Goal: Task Accomplishment & Management: Manage account settings

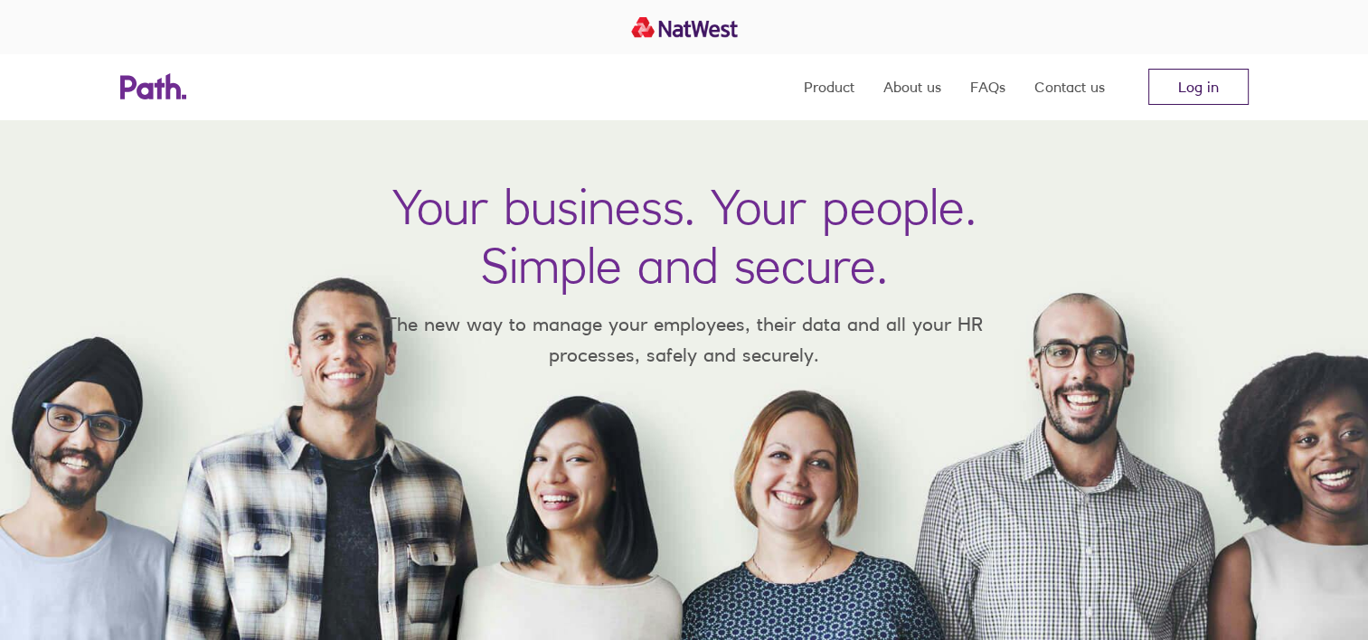
click at [1175, 95] on link "Log in" at bounding box center [1198, 87] width 100 height 36
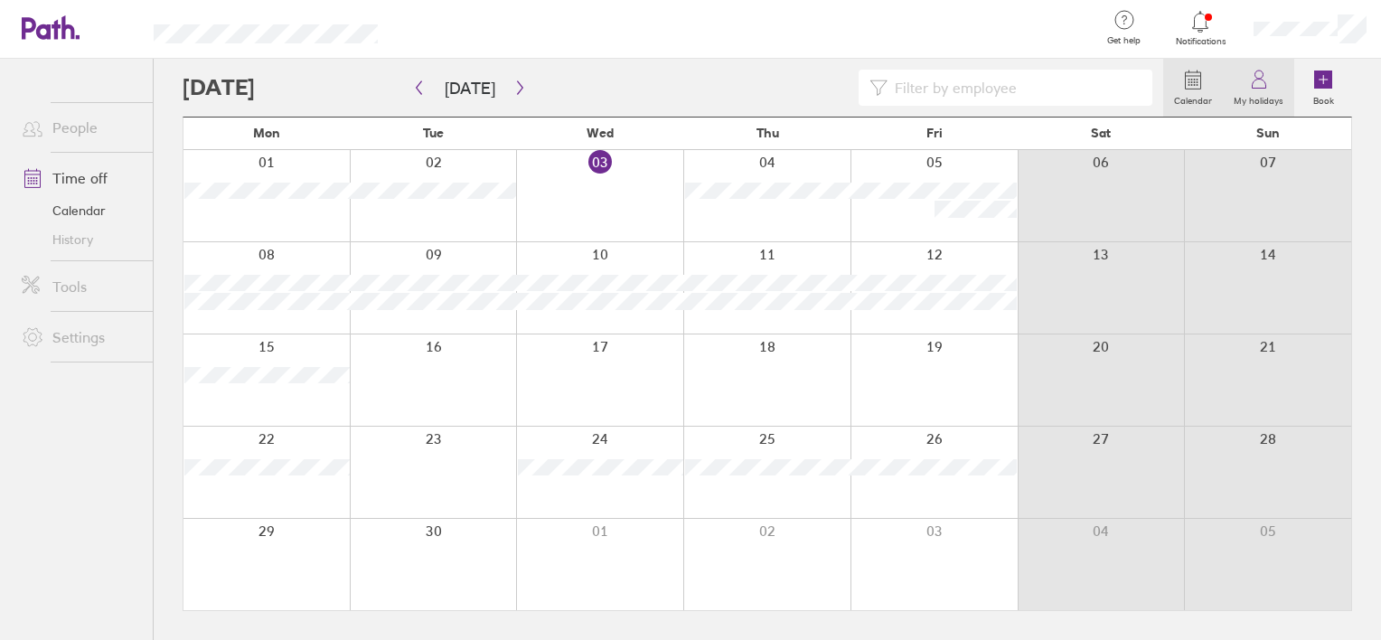
click at [1259, 80] on icon at bounding box center [1259, 84] width 14 height 9
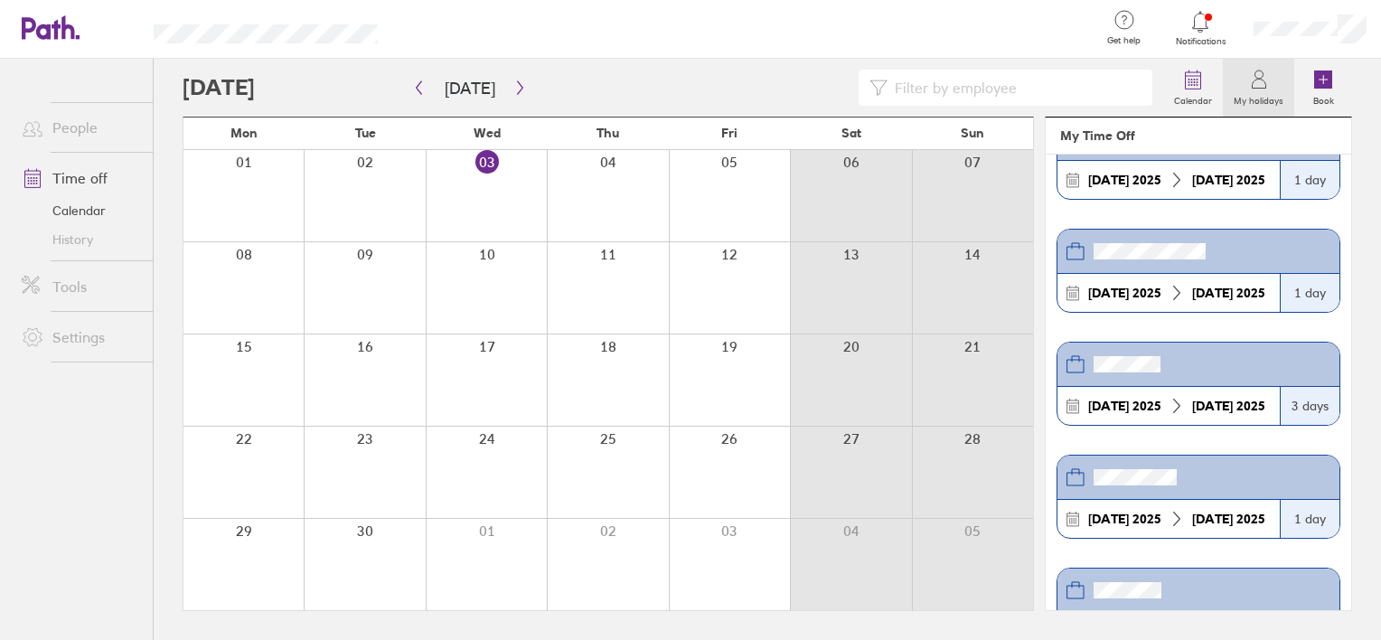
scroll to position [90, 0]
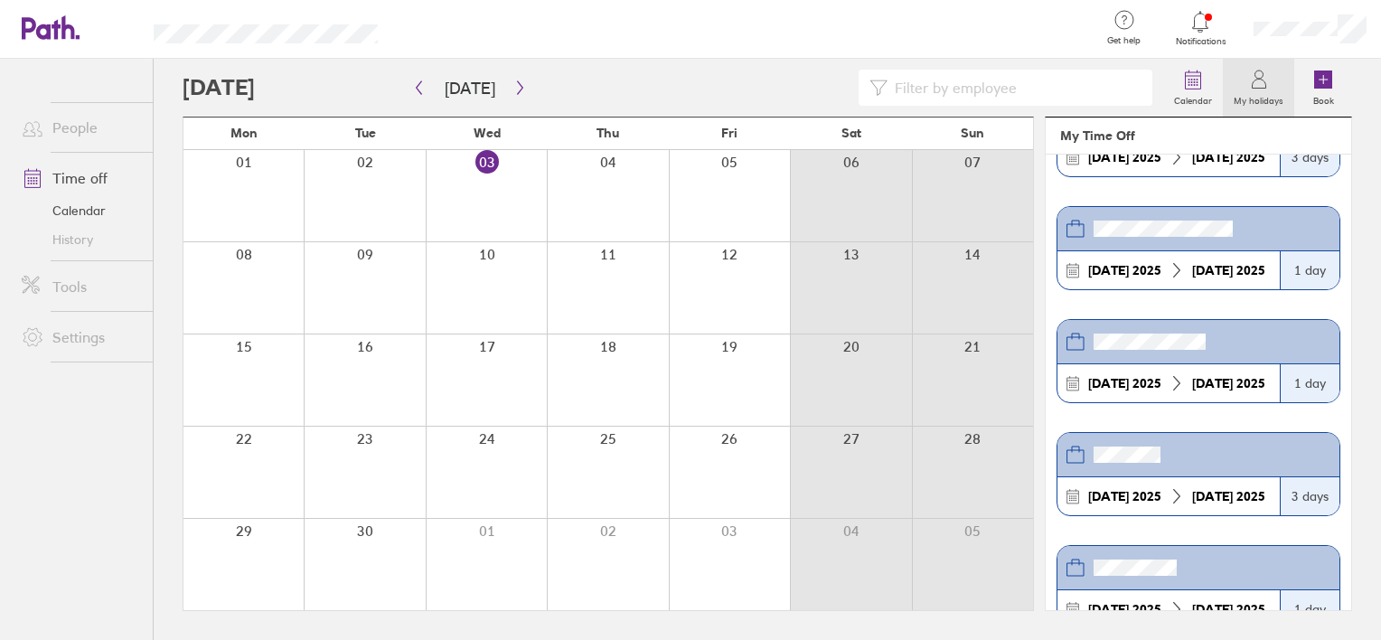
click at [1248, 98] on label "My holidays" at bounding box center [1258, 98] width 71 height 16
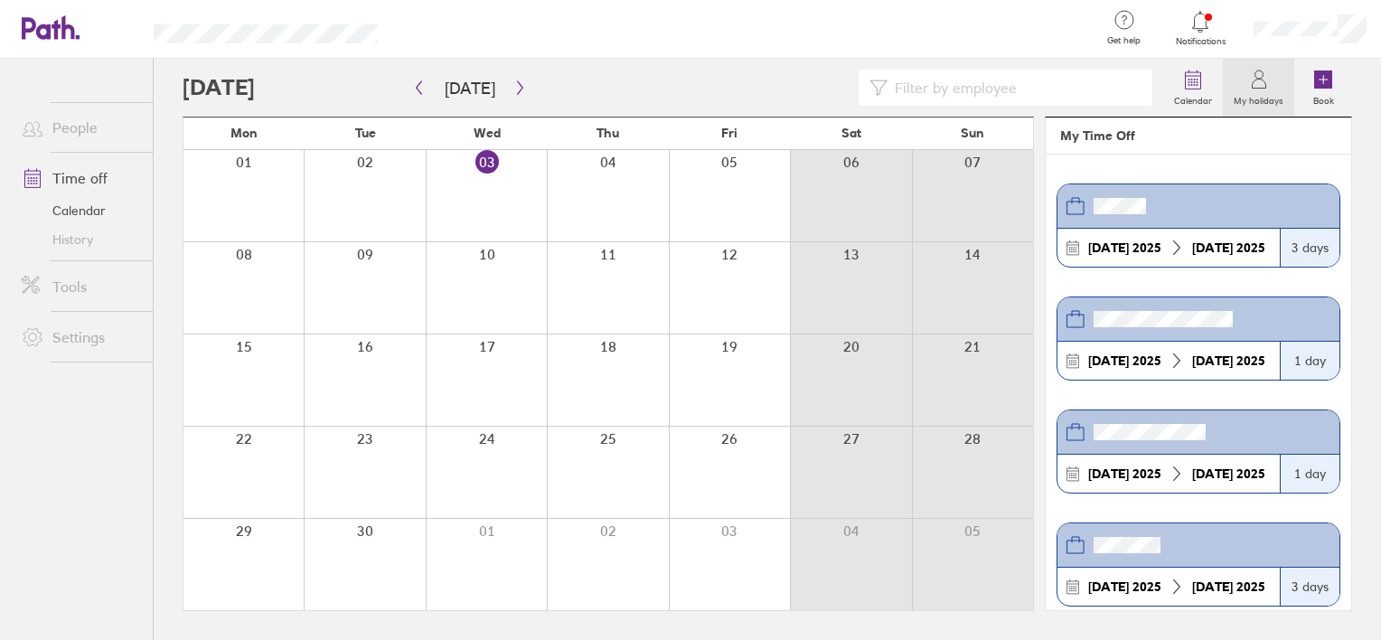
click at [1266, 93] on label "My holidays" at bounding box center [1258, 98] width 71 height 16
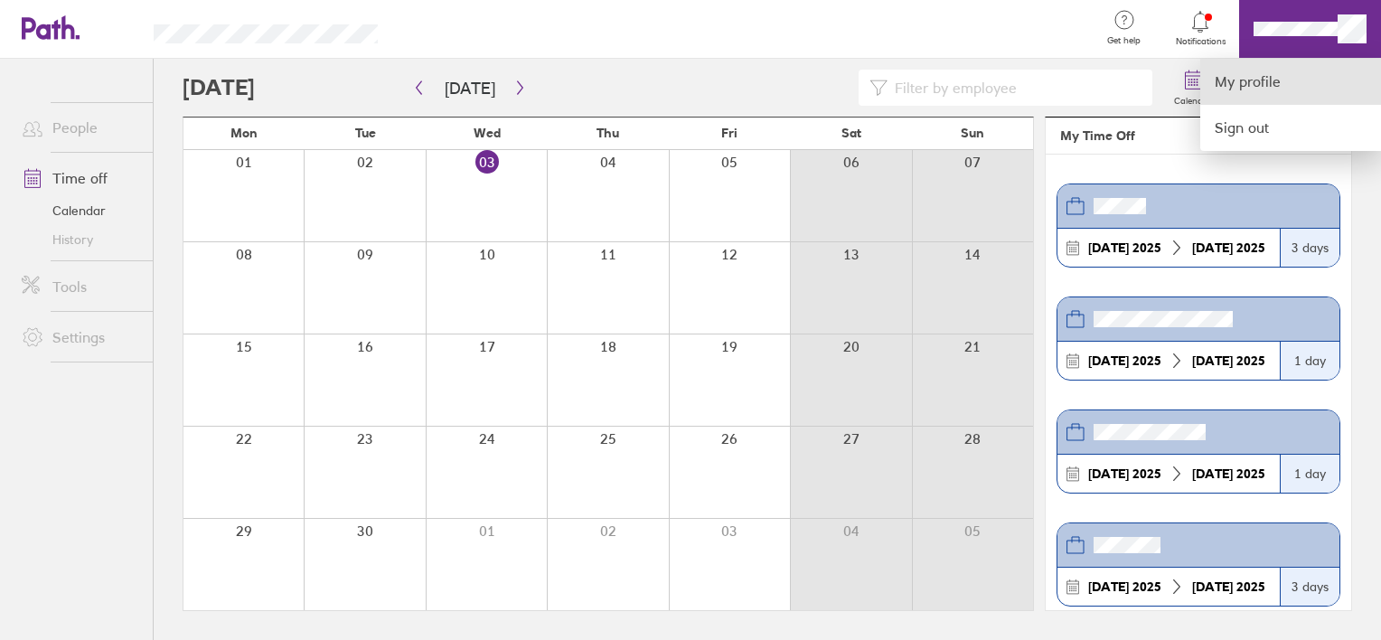
click at [1266, 89] on link "My profile" at bounding box center [1291, 82] width 181 height 46
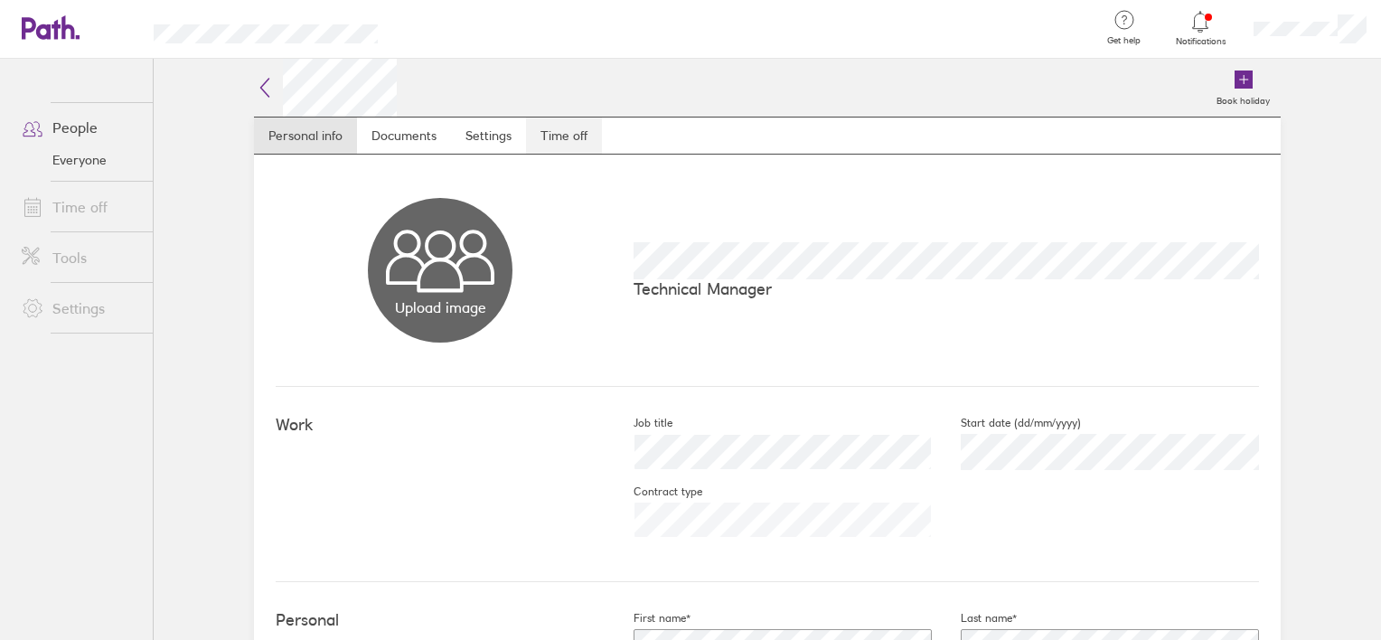
drag, startPoint x: 557, startPoint y: 133, endPoint x: 583, endPoint y: 137, distance: 26.5
click at [557, 133] on link "Time off" at bounding box center [564, 136] width 76 height 36
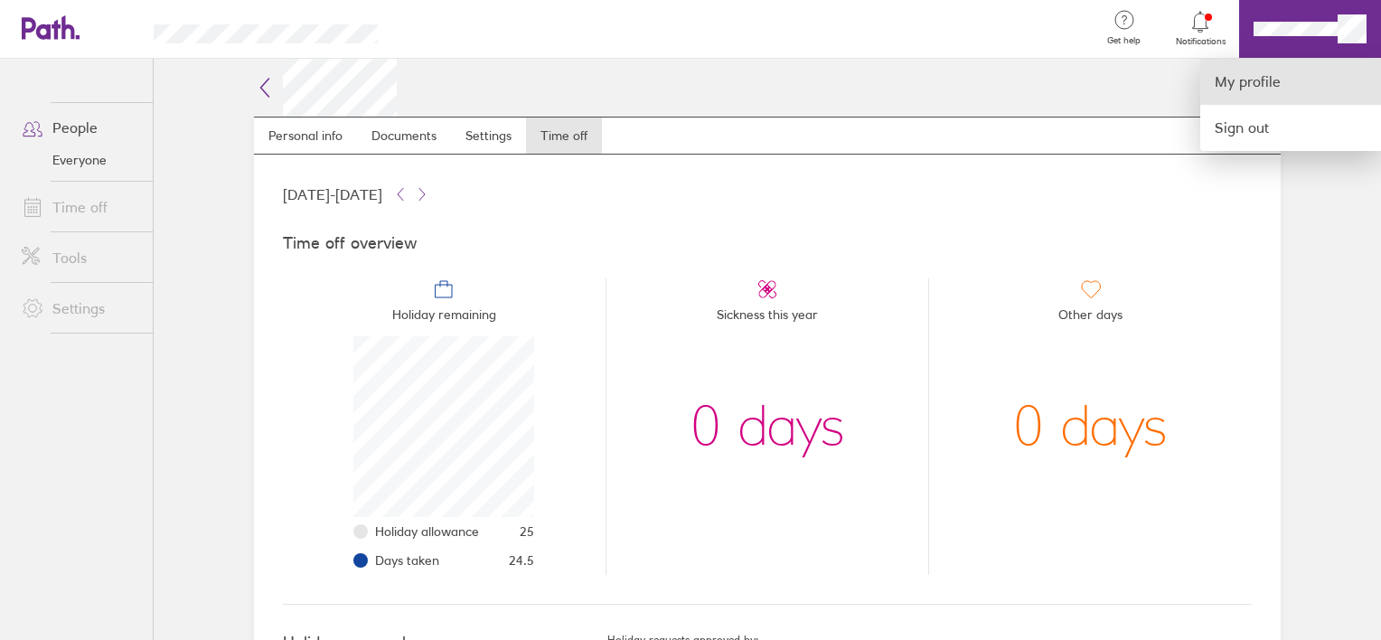
click at [1270, 80] on link "My profile" at bounding box center [1291, 82] width 181 height 46
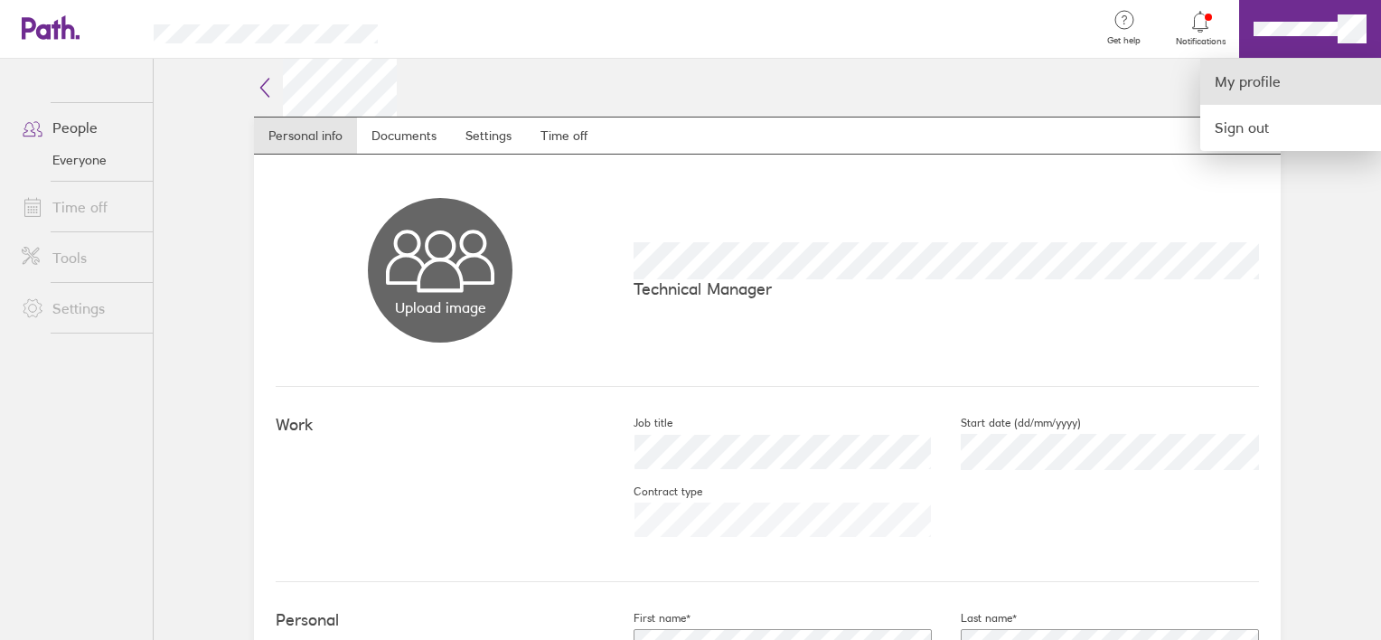
click at [1244, 91] on link "My profile" at bounding box center [1291, 82] width 181 height 46
click at [1209, 37] on div at bounding box center [690, 320] width 1381 height 640
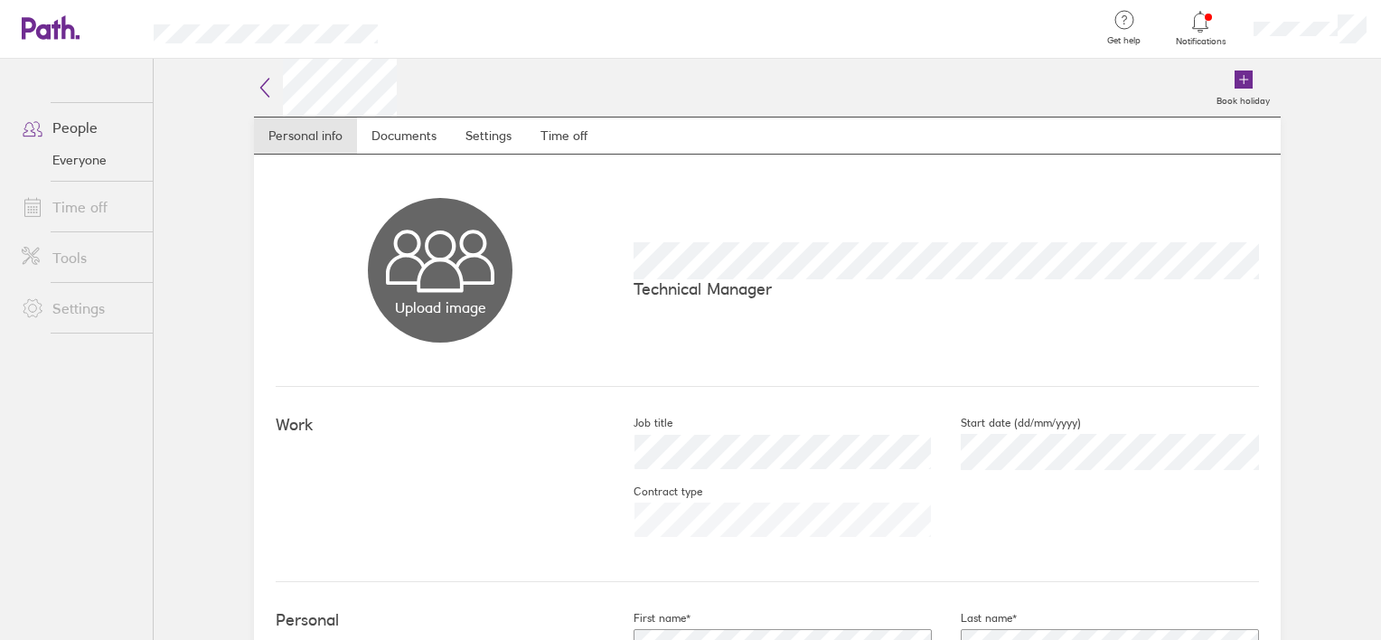
click at [1209, 37] on span "Notifications" at bounding box center [1201, 41] width 59 height 11
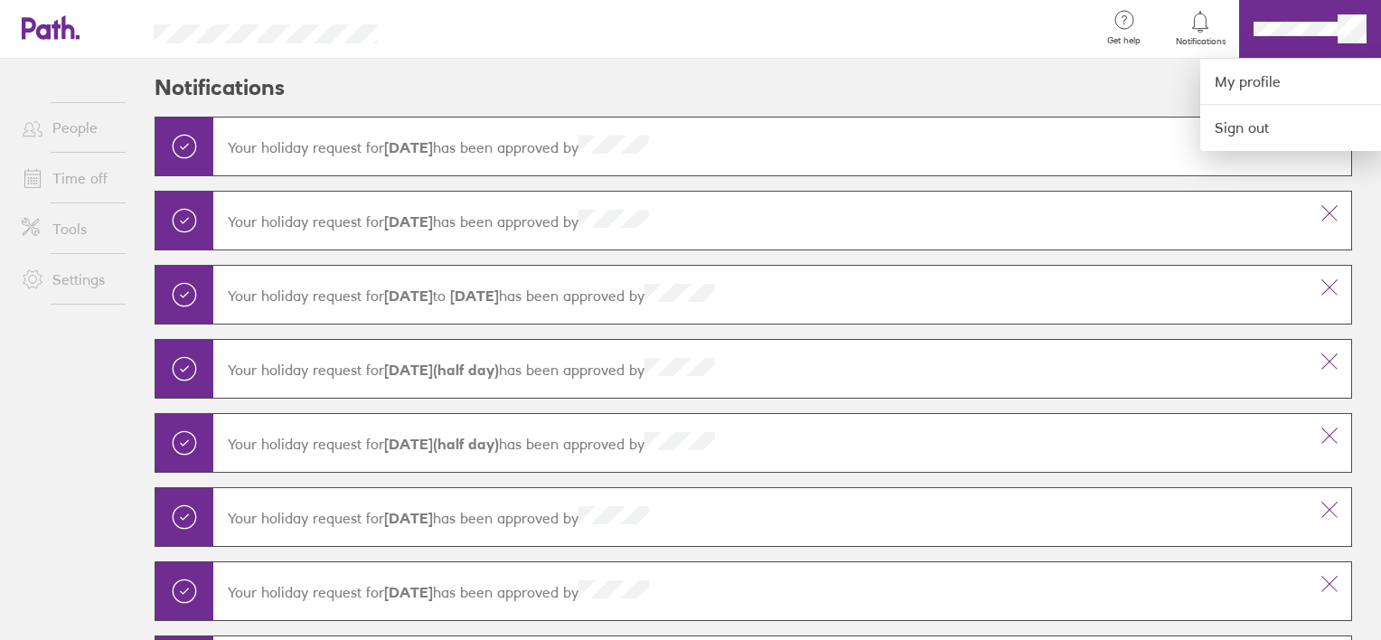
drag, startPoint x: 61, startPoint y: 38, endPoint x: 1002, endPoint y: 20, distance: 940.4
click at [64, 36] on div at bounding box center [690, 320] width 1381 height 640
click at [1222, 78] on link "My profile" at bounding box center [1291, 82] width 181 height 46
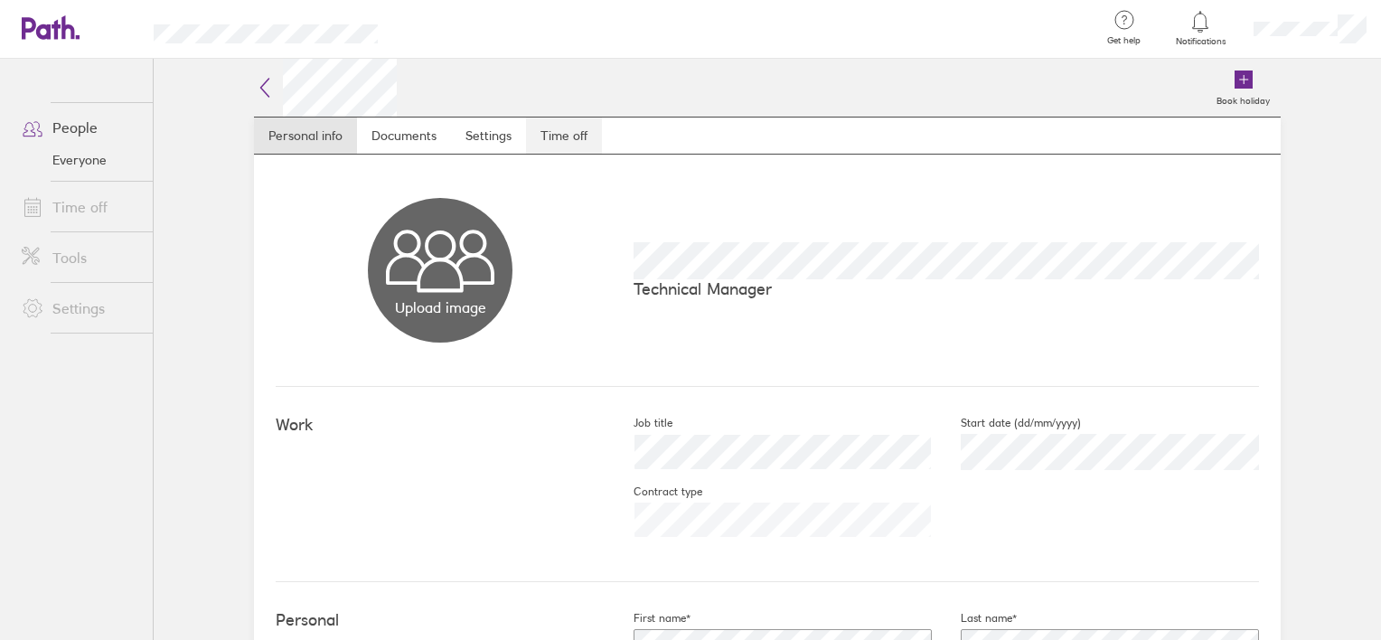
click at [571, 129] on link "Time off" at bounding box center [564, 136] width 76 height 36
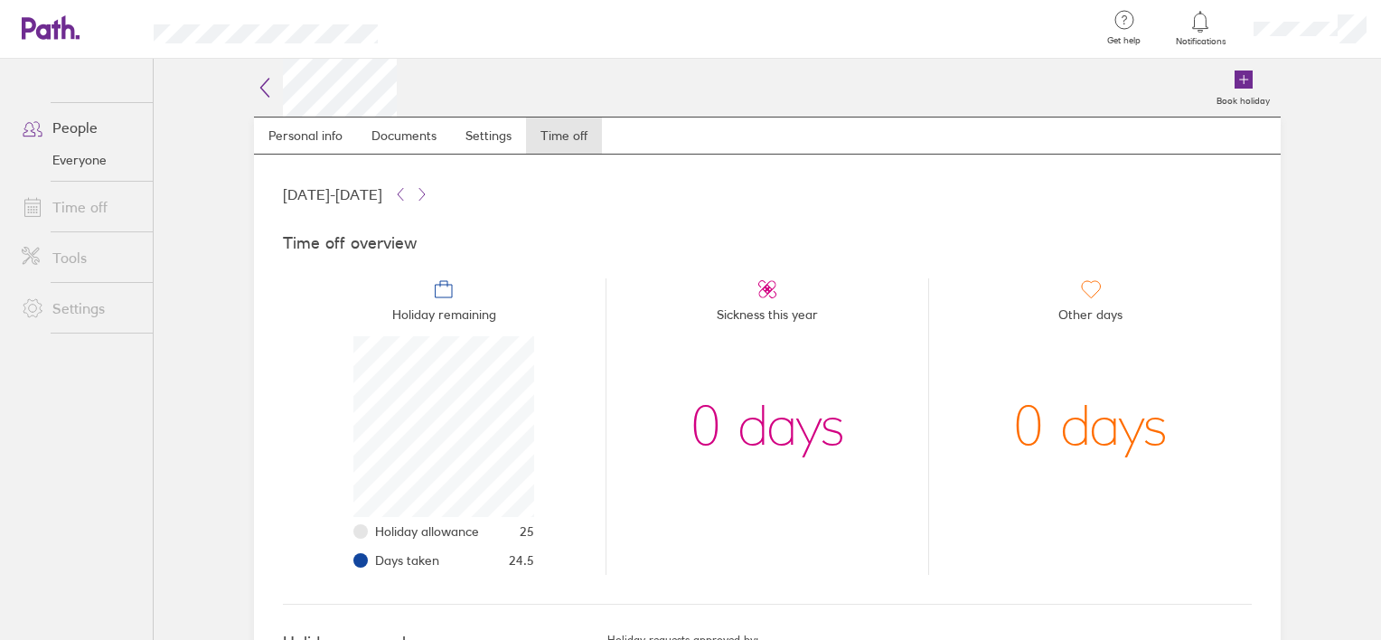
click at [76, 126] on link "People" at bounding box center [80, 127] width 146 height 36
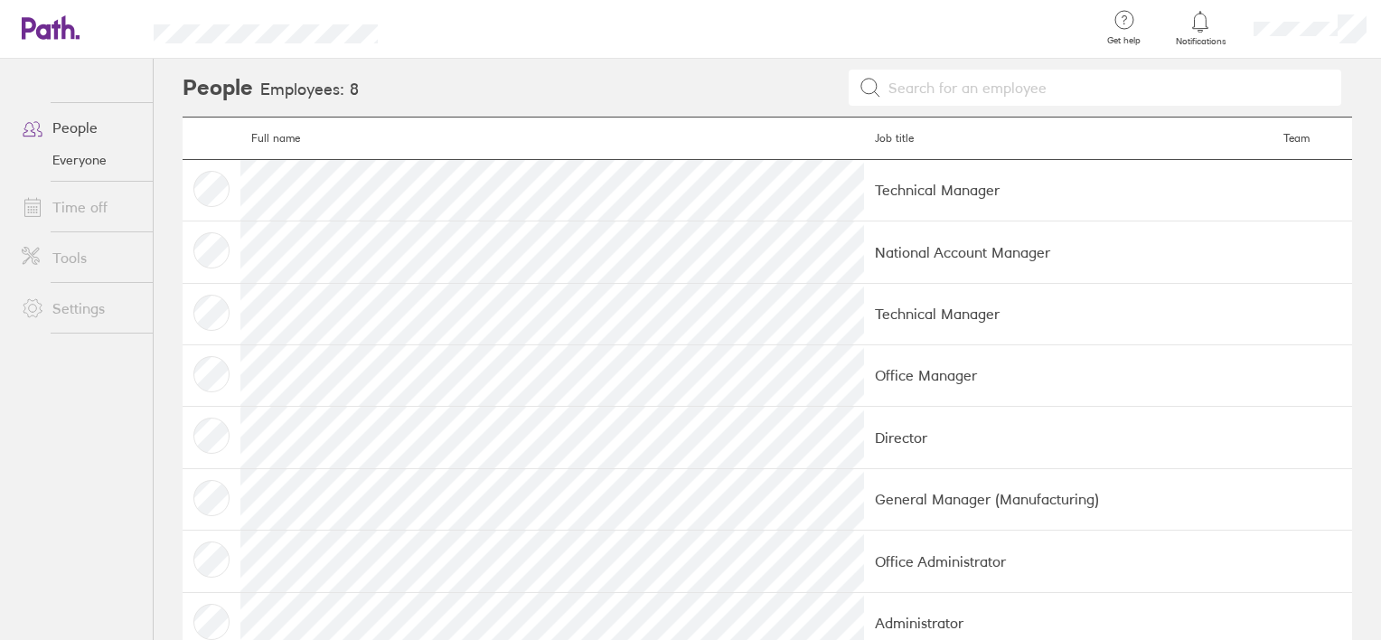
click at [84, 155] on link "Everyone" at bounding box center [80, 160] width 146 height 29
click at [75, 129] on link "People" at bounding box center [80, 127] width 146 height 36
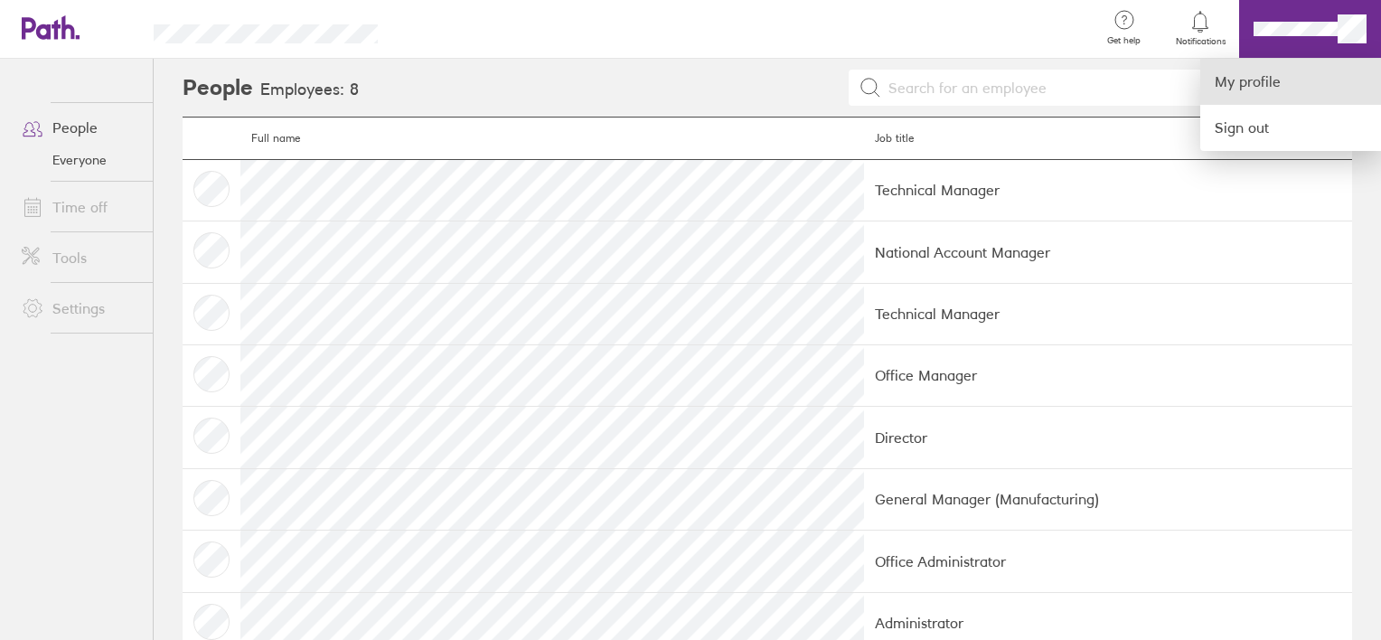
click at [1267, 77] on link "My profile" at bounding box center [1291, 82] width 181 height 46
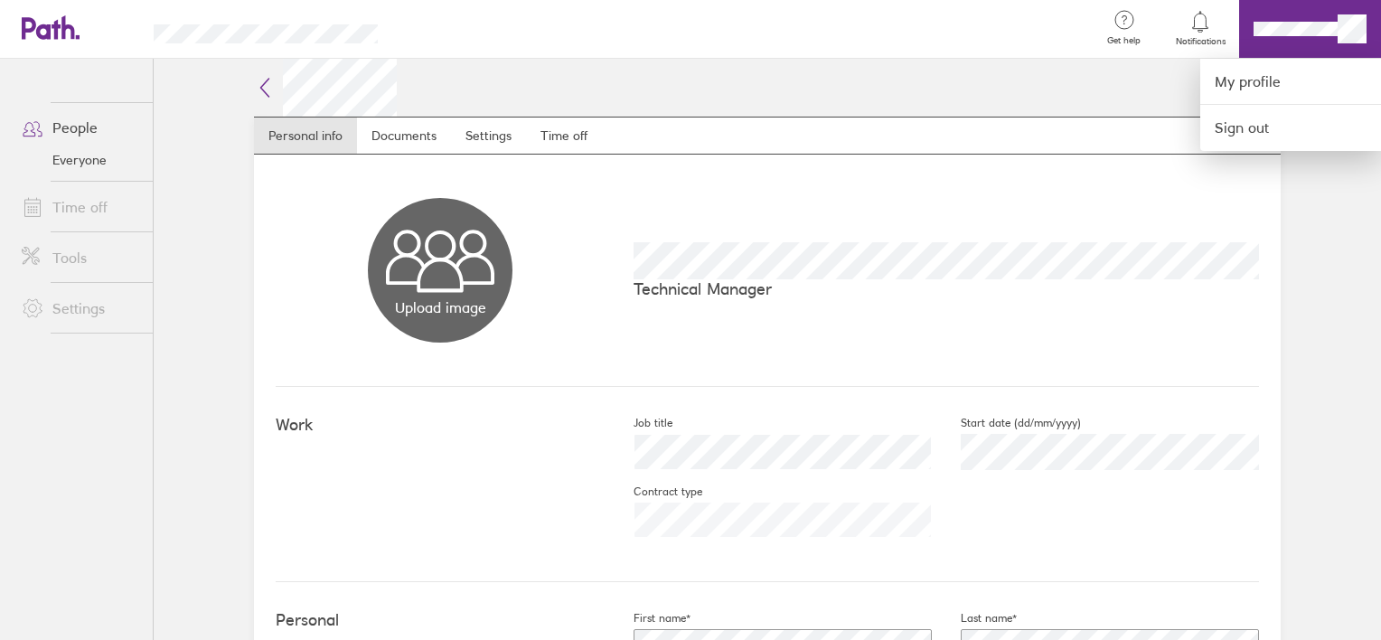
click at [29, 23] on div at bounding box center [690, 320] width 1381 height 640
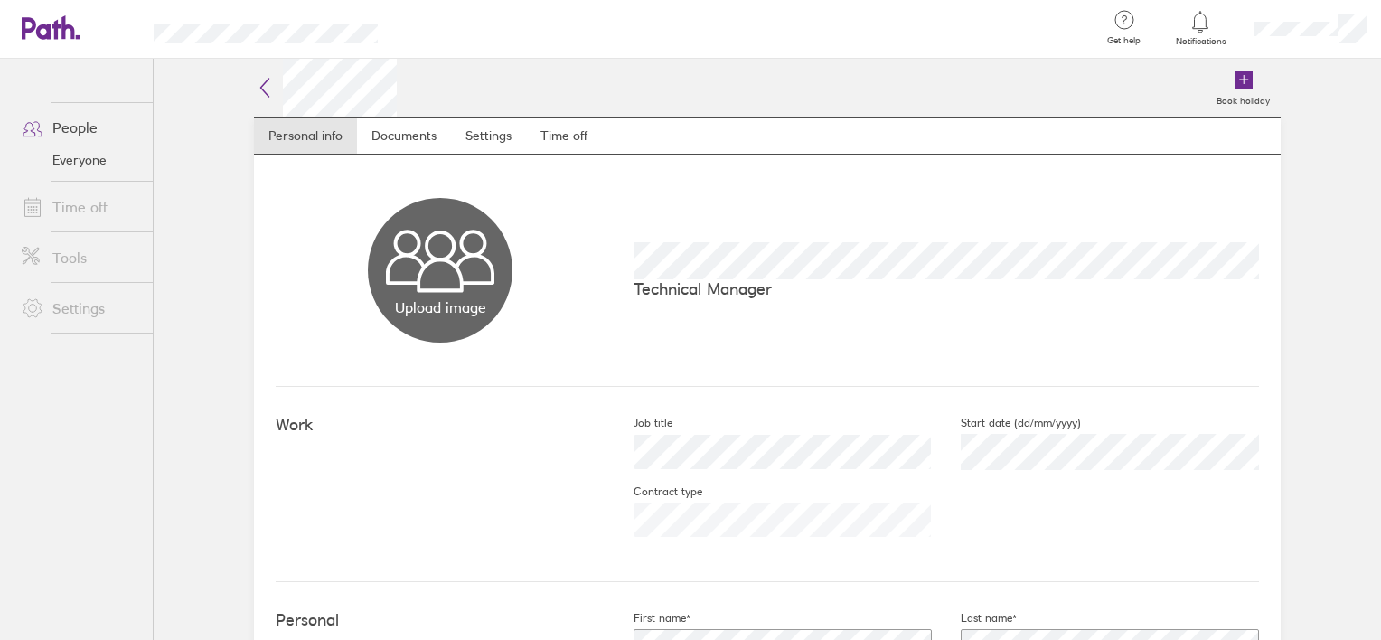
click at [71, 159] on link "Everyone" at bounding box center [80, 160] width 146 height 29
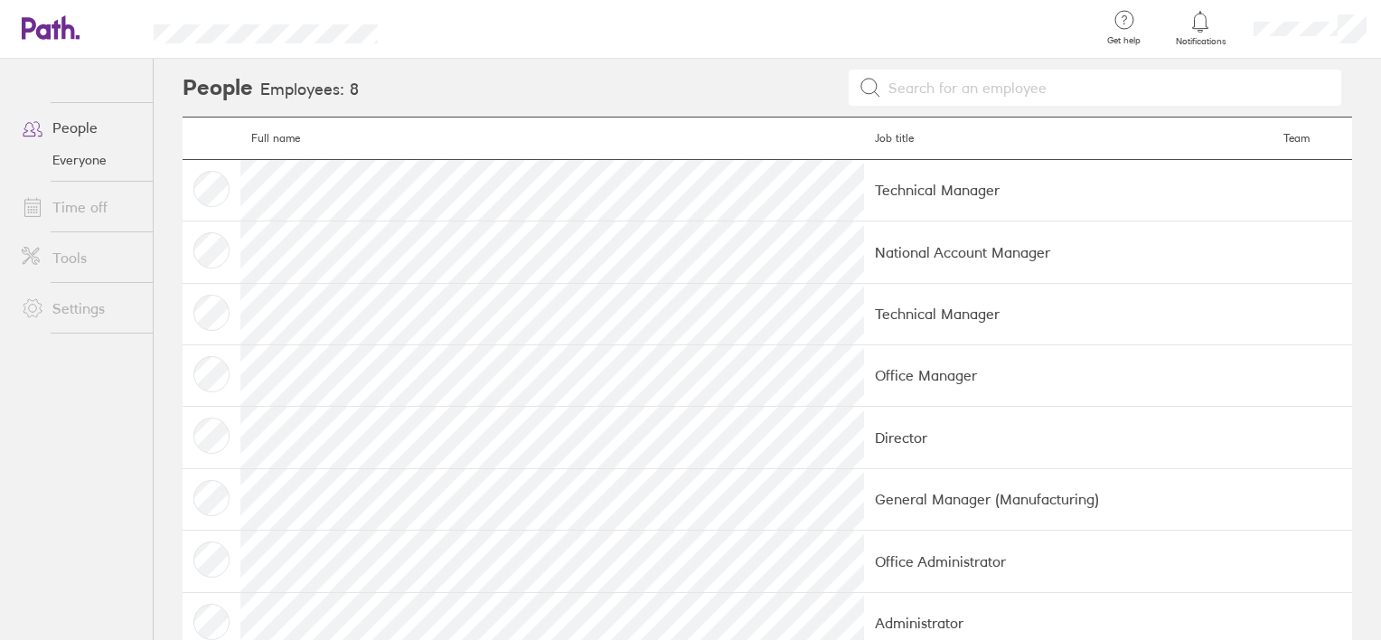
click at [74, 210] on link "Time off" at bounding box center [80, 207] width 146 height 36
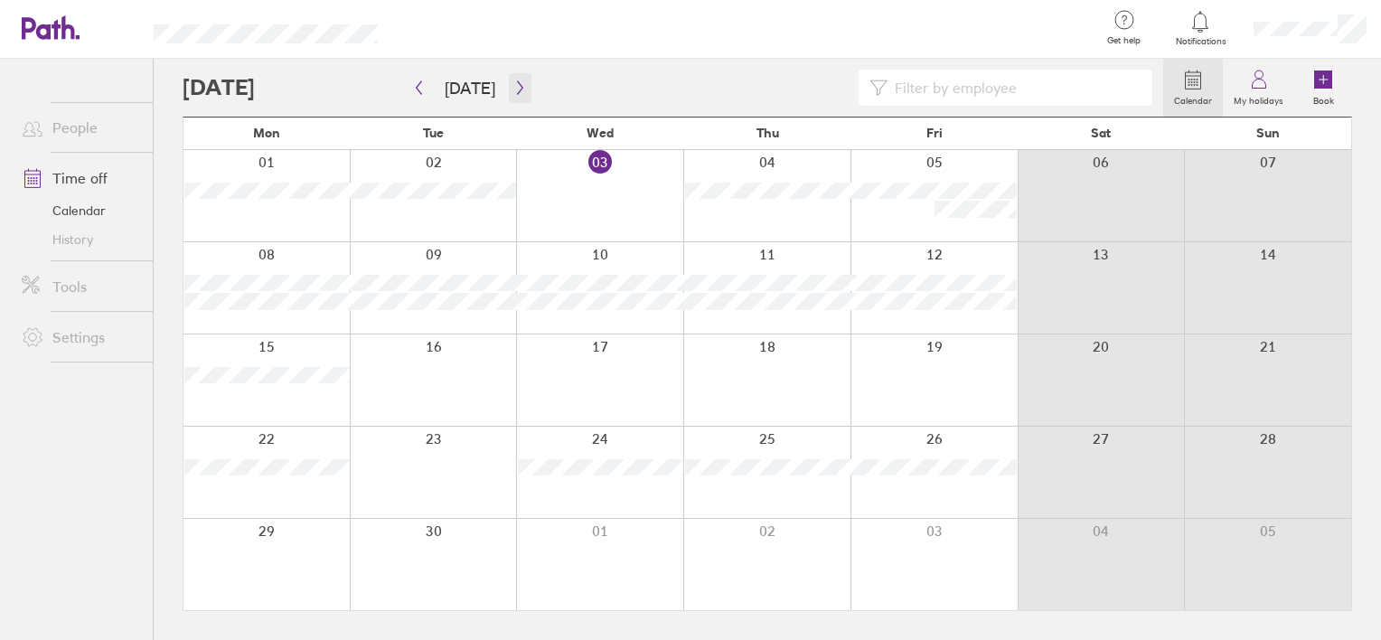
click at [509, 80] on button "button" at bounding box center [520, 88] width 23 height 30
click at [520, 96] on button "button" at bounding box center [520, 88] width 23 height 30
click at [515, 83] on icon "button" at bounding box center [520, 87] width 14 height 14
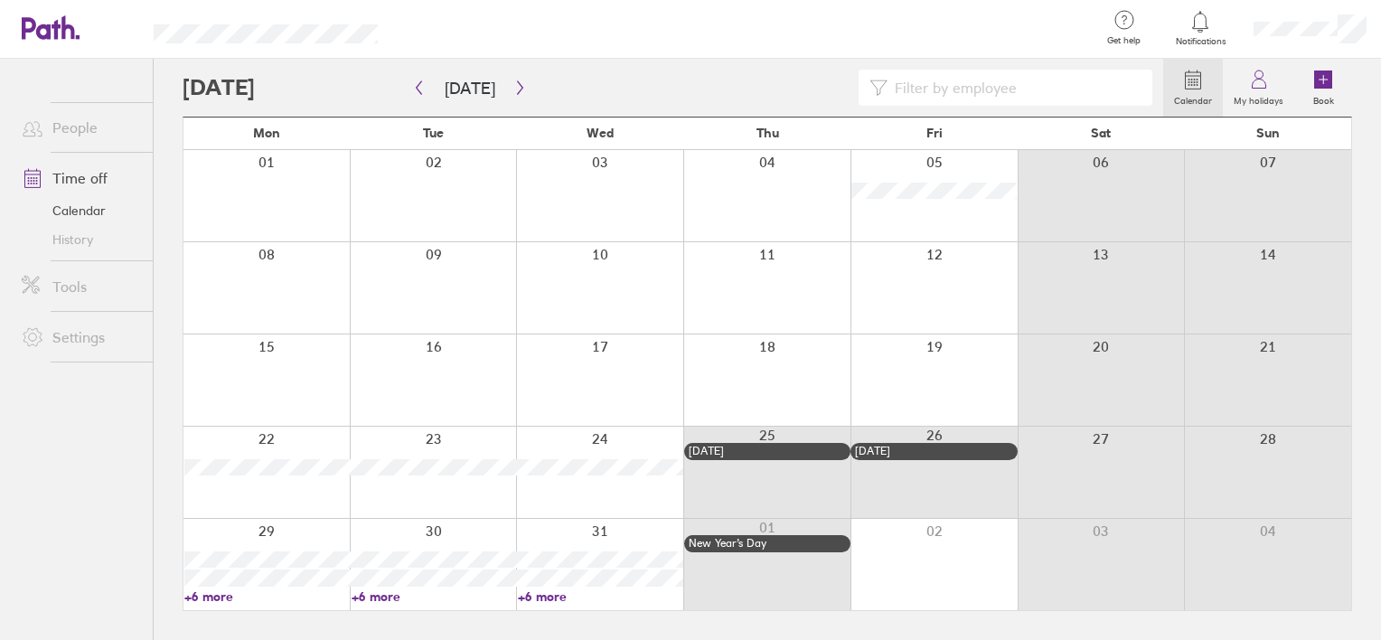
click at [953, 215] on div at bounding box center [934, 195] width 167 height 91
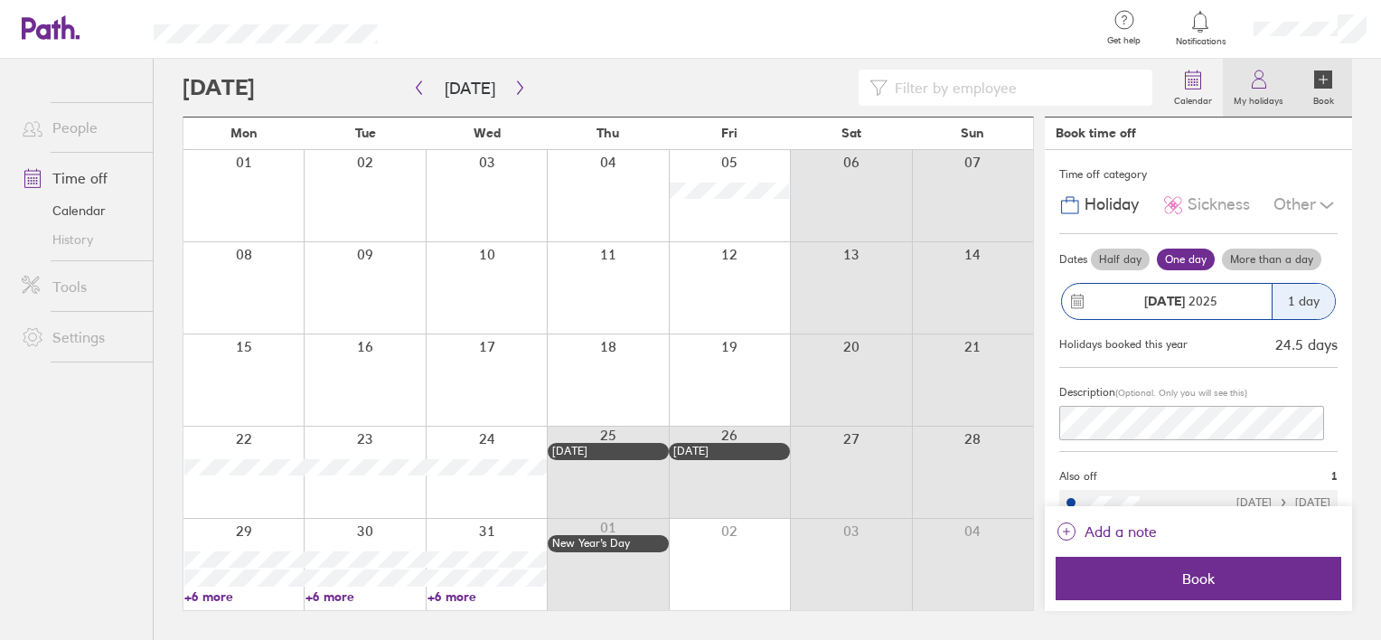
click at [1257, 95] on label "My holidays" at bounding box center [1258, 98] width 71 height 16
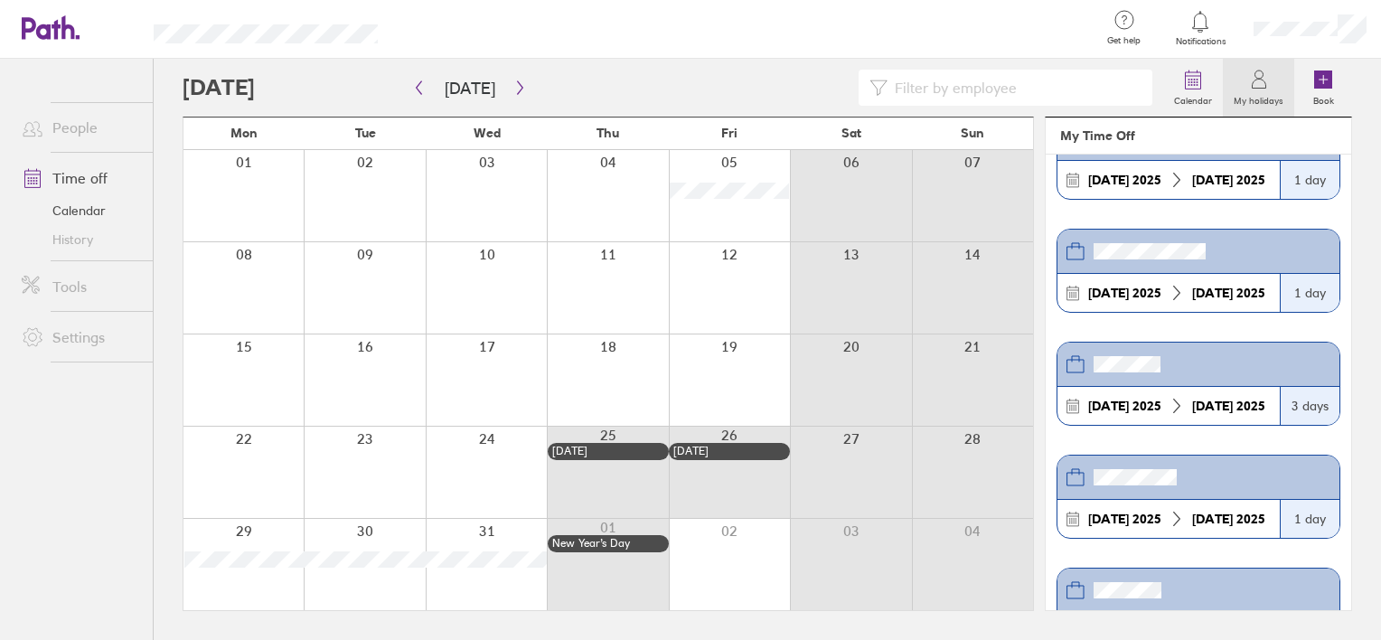
scroll to position [271, 0]
